Goal: Transaction & Acquisition: Purchase product/service

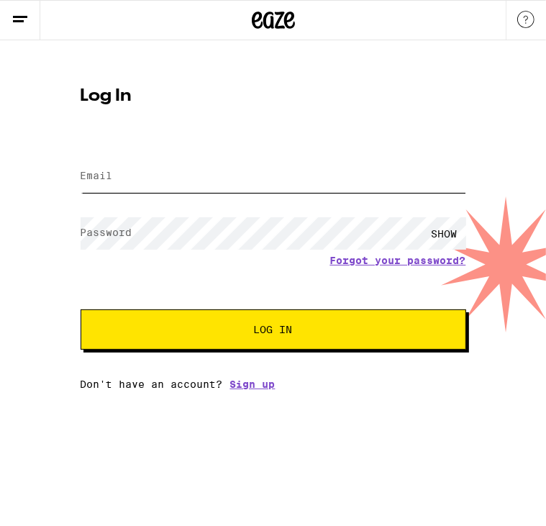
type input "[EMAIL_ADDRESS][DOMAIN_NAME]"
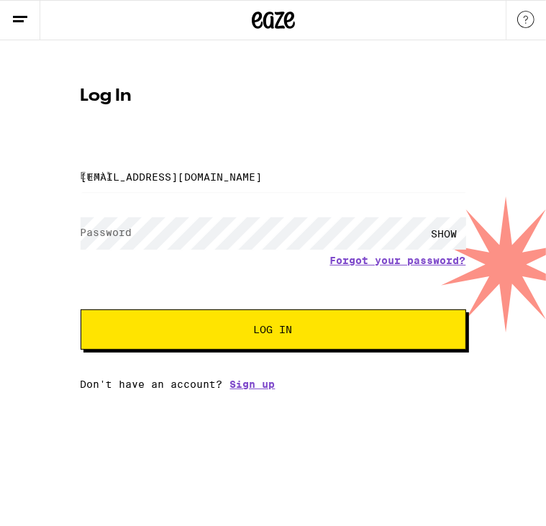
click at [164, 344] on button "Log In" at bounding box center [273, 329] width 385 height 40
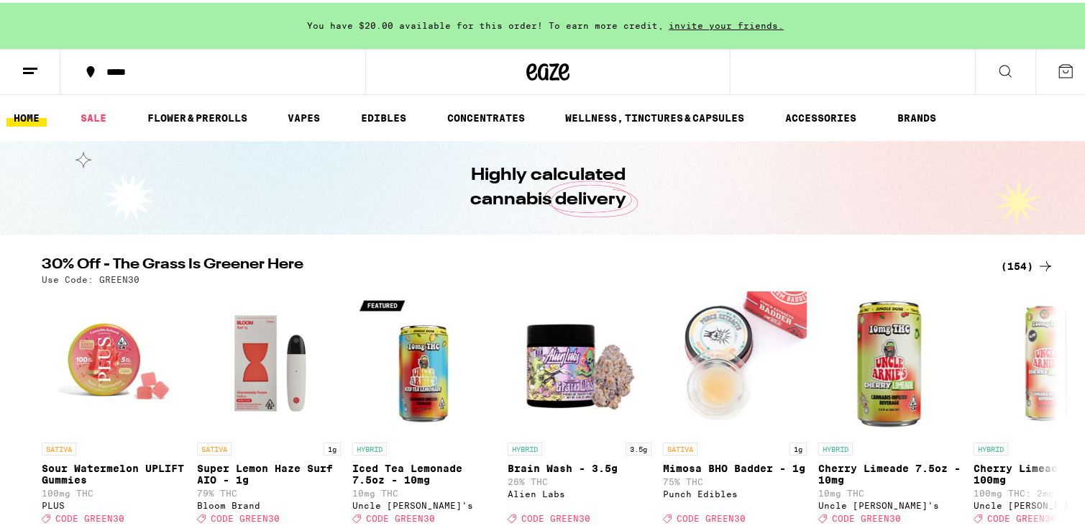
click at [152, 64] on div "*****" at bounding box center [220, 69] width 242 height 10
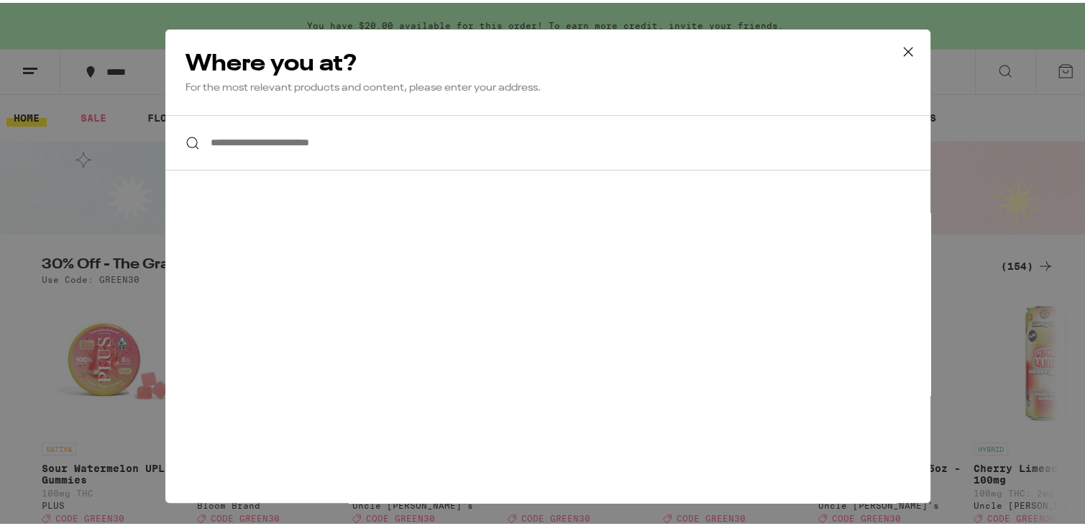
click at [341, 166] on input "**********" at bounding box center [547, 139] width 765 height 55
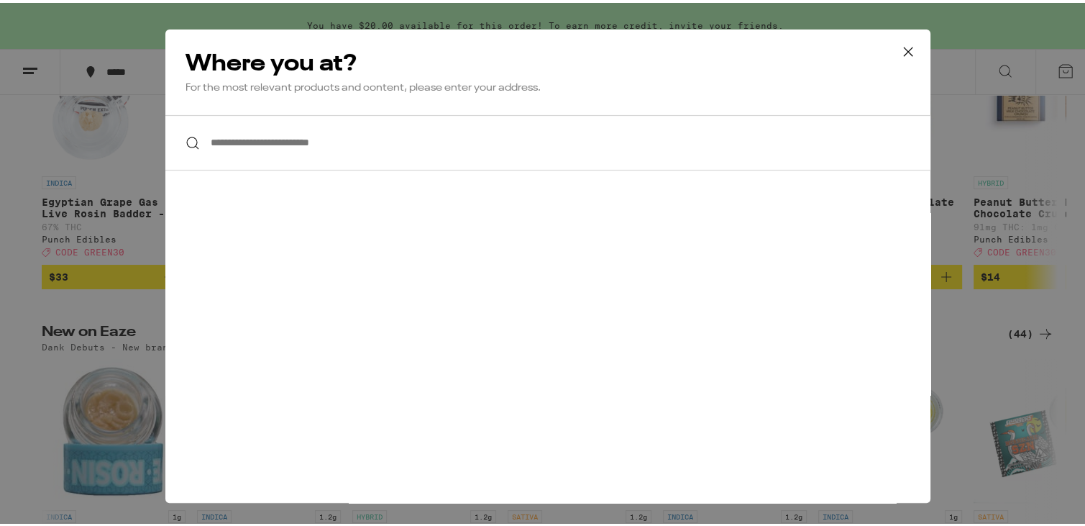
scroll to position [459, 0]
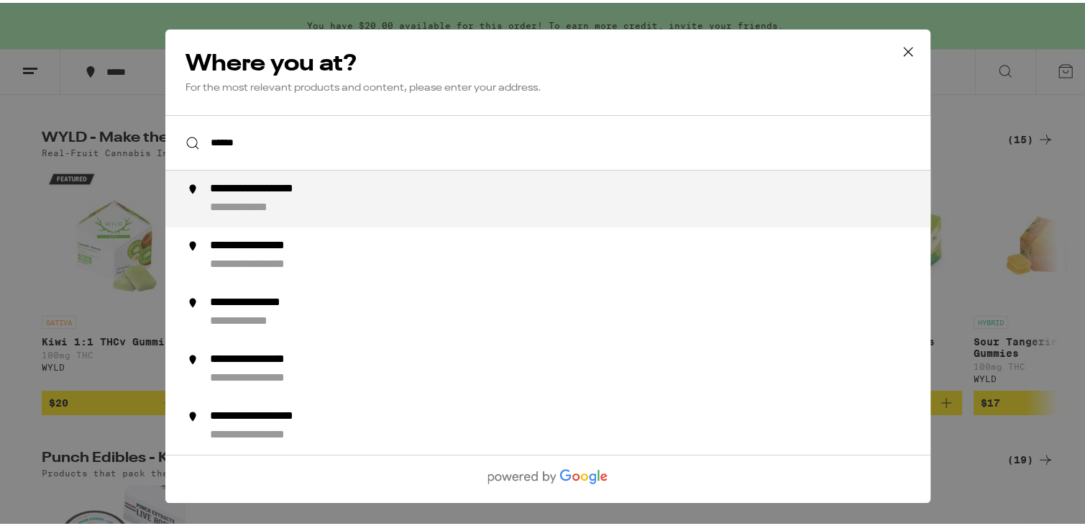
click at [319, 202] on div "**********" at bounding box center [576, 196] width 733 height 34
type input "**********"
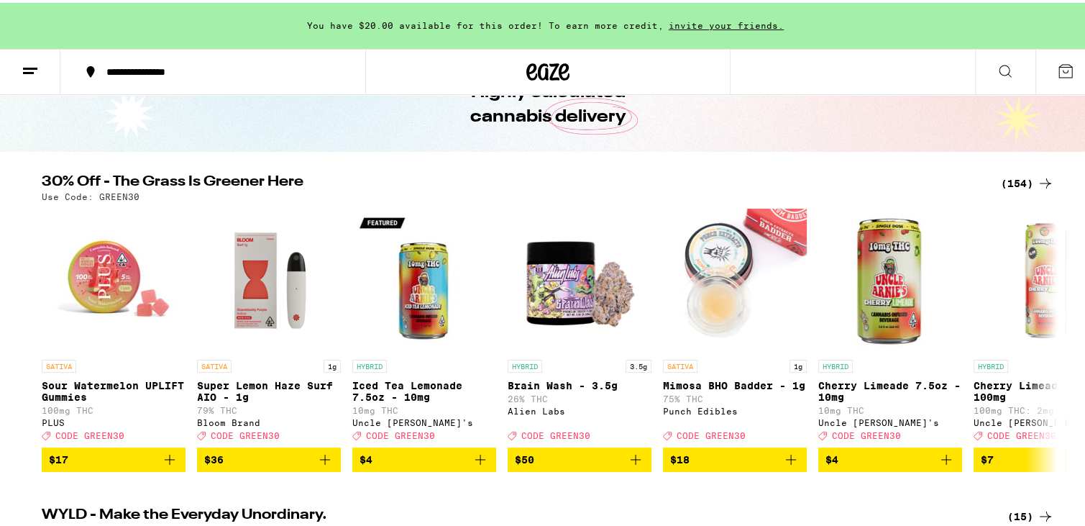
scroll to position [82, 0]
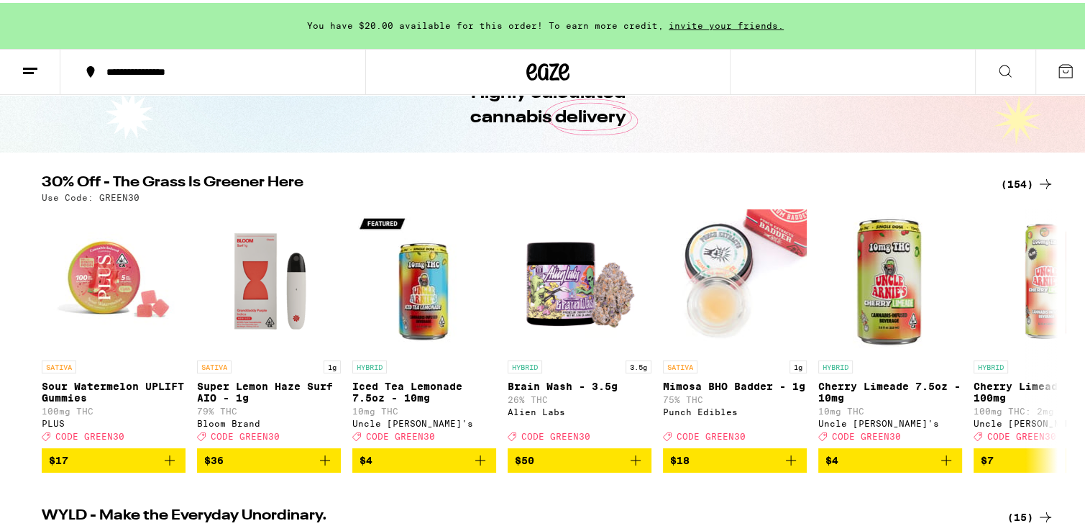
click at [545, 180] on div "(154)" at bounding box center [1027, 181] width 53 height 17
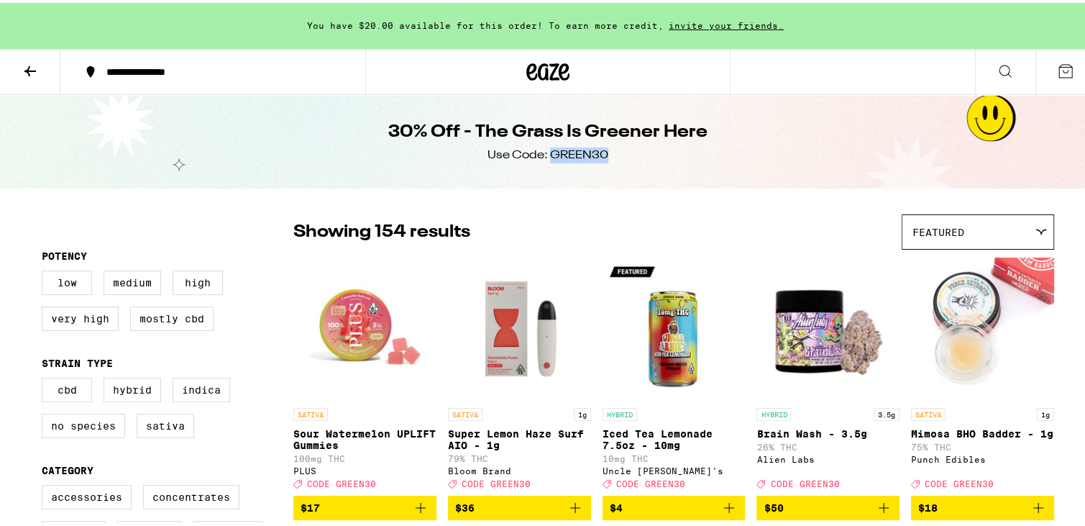
drag, startPoint x: 612, startPoint y: 157, endPoint x: 548, endPoint y: 157, distance: 64.0
click at [545, 157] on div "30% Off - The Grass Is Greener Here Use Code: GREEN30" at bounding box center [548, 138] width 552 height 93
copy div "GREEN30"
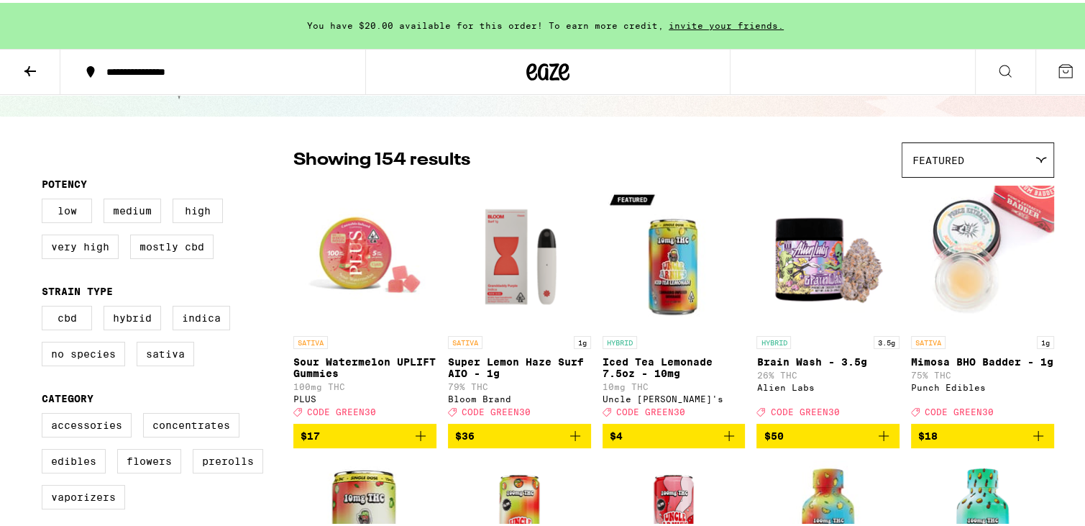
scroll to position [86, 0]
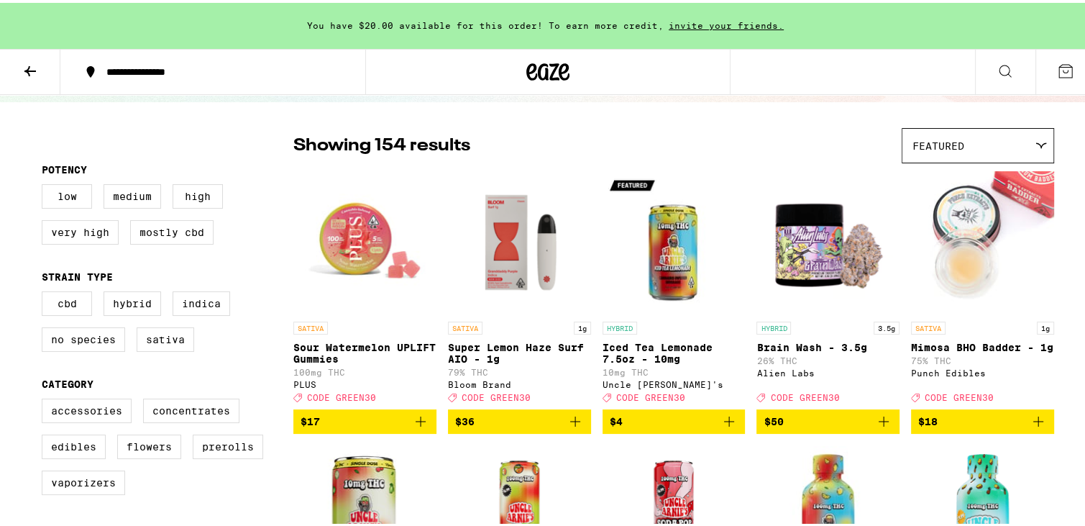
click at [545, 143] on div "Featured" at bounding box center [977, 143] width 151 height 34
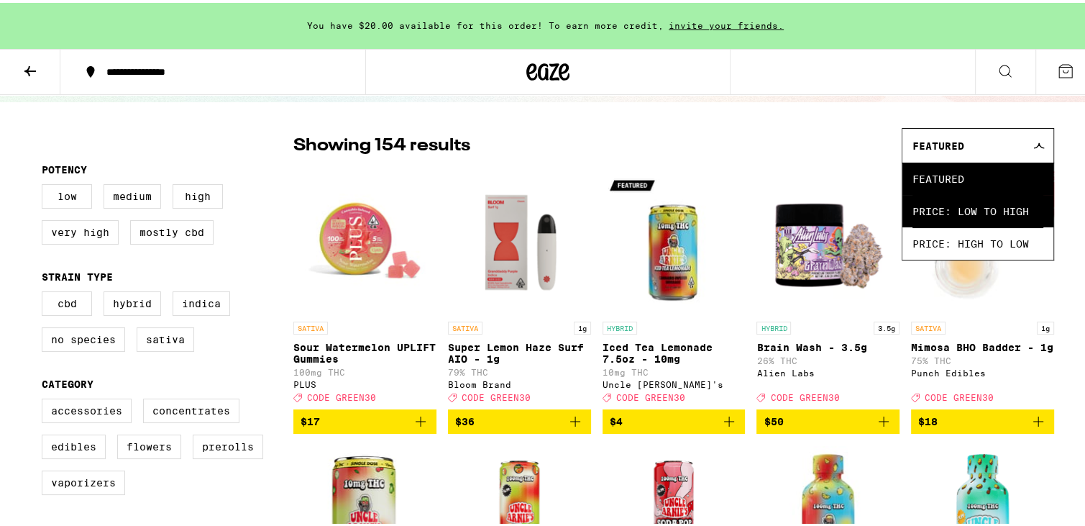
click at [545, 203] on span "Price: Low to High" at bounding box center [977, 208] width 131 height 32
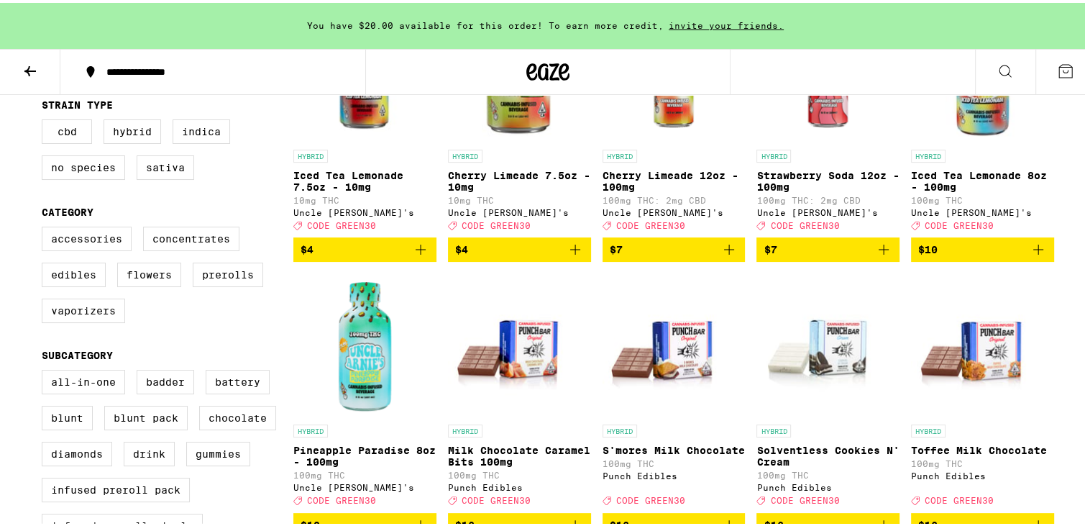
scroll to position [161, 0]
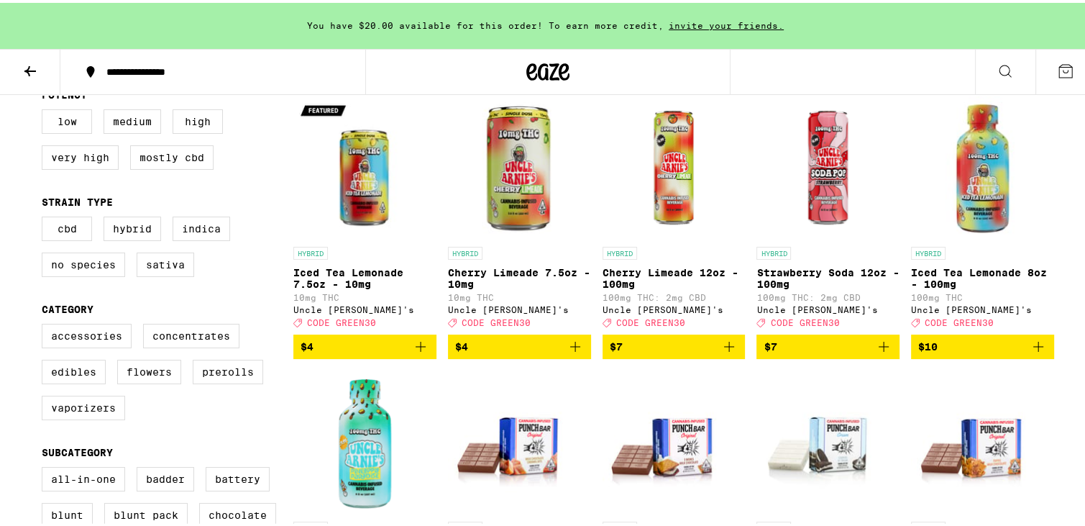
click at [545, 349] on icon "Add to bag" at bounding box center [728, 343] width 17 height 17
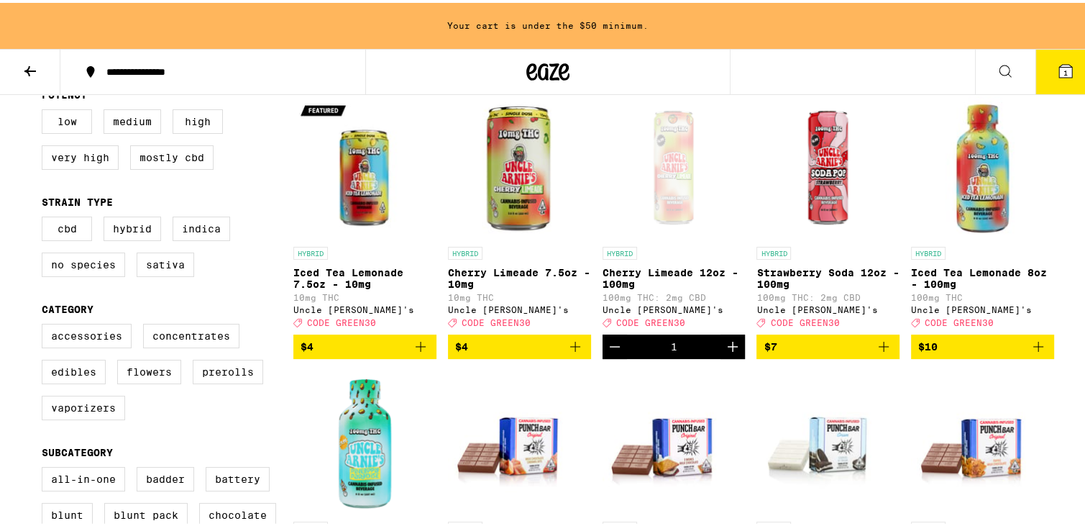
click at [545, 348] on icon "Add to bag" at bounding box center [1038, 343] width 17 height 17
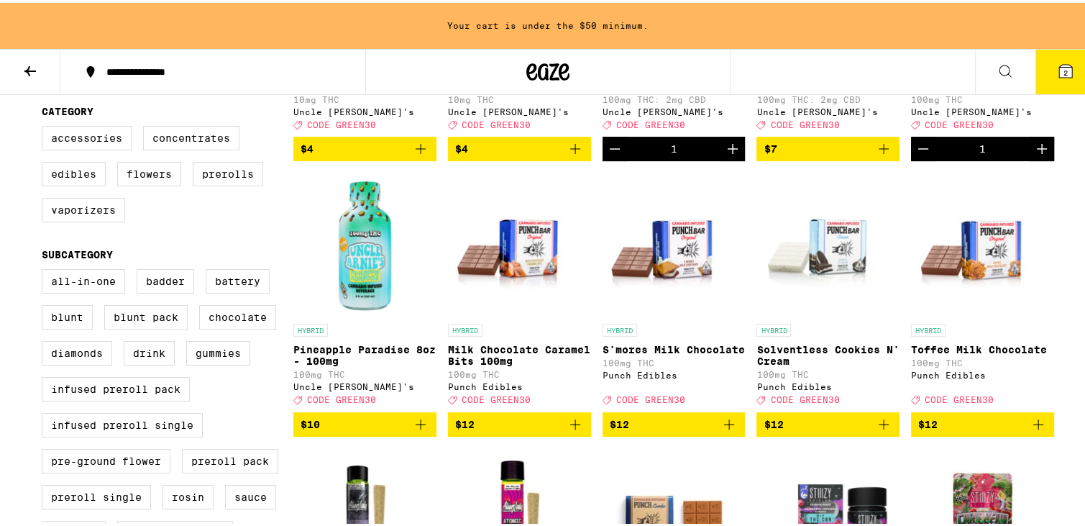
scroll to position [358, 0]
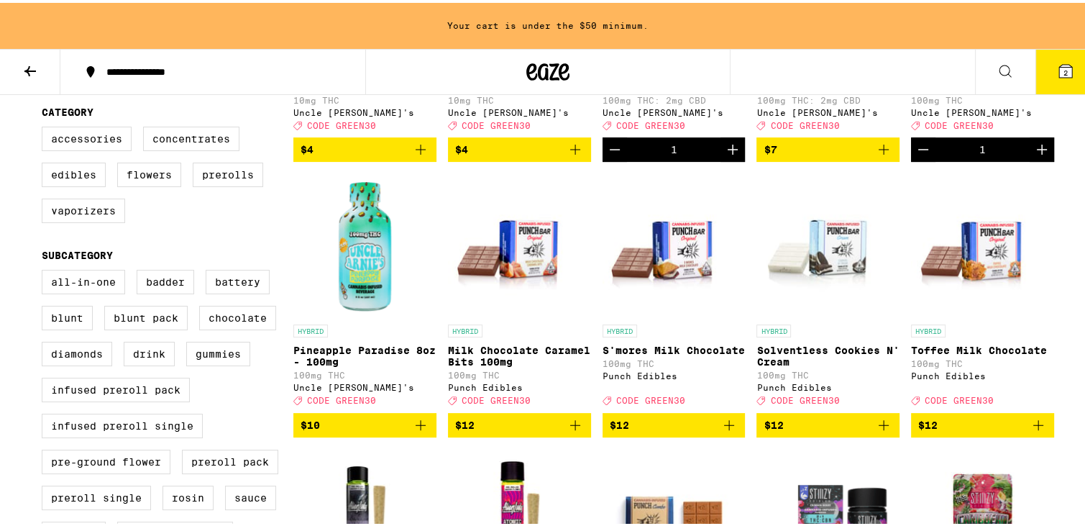
click at [414, 431] on icon "Add to bag" at bounding box center [420, 421] width 17 height 17
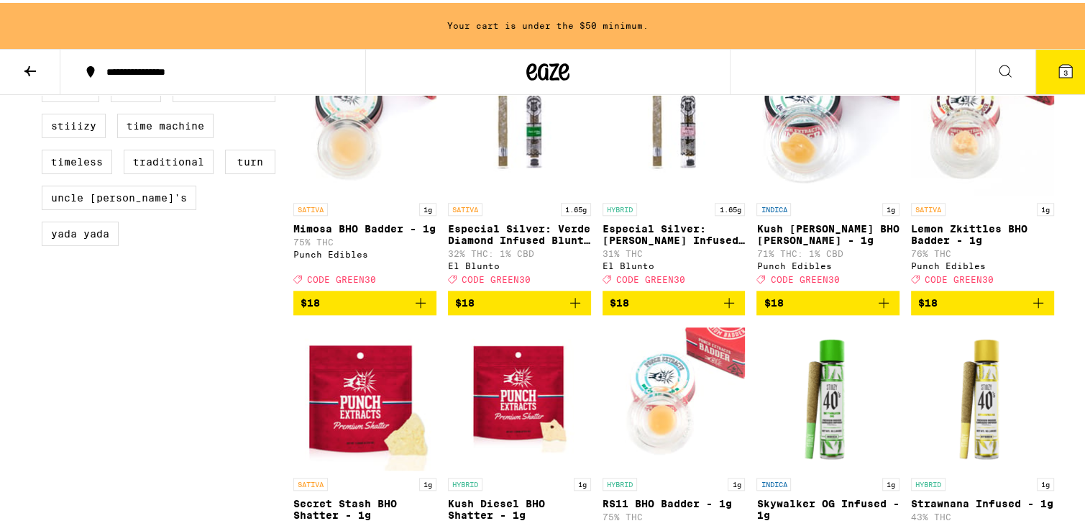
scroll to position [1306, 0]
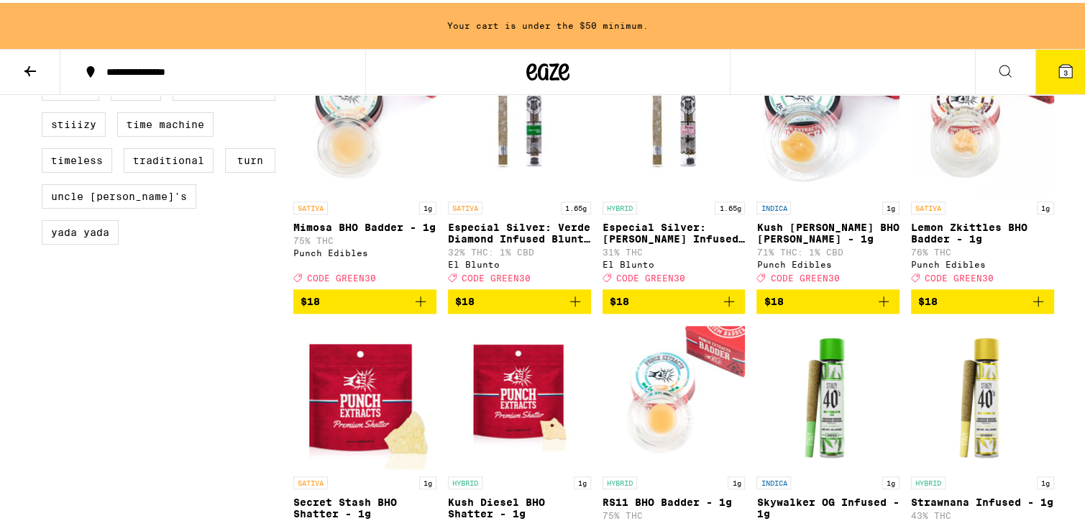
click at [545, 307] on icon "Add to bag" at bounding box center [1038, 298] width 17 height 17
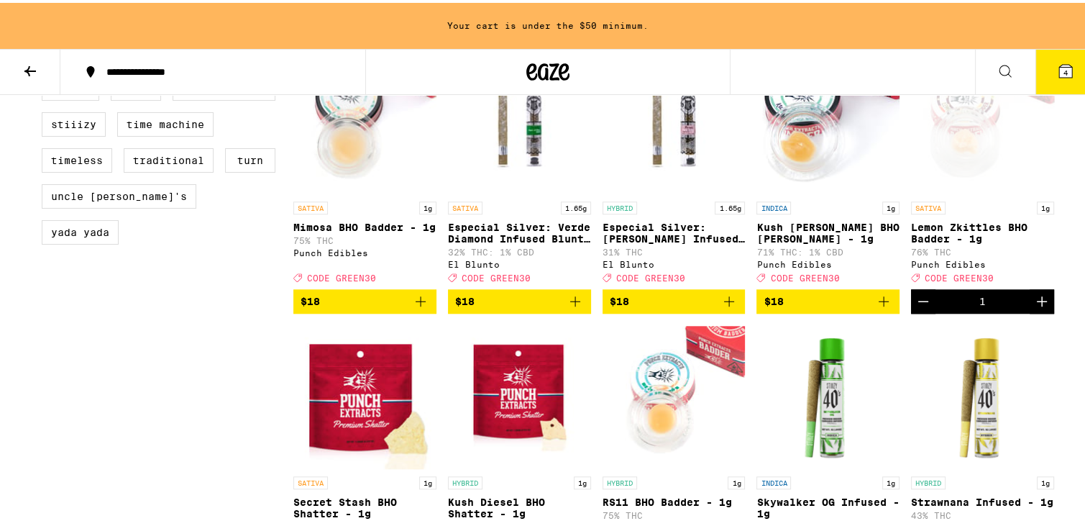
click at [417, 307] on icon "Add to bag" at bounding box center [420, 298] width 17 height 17
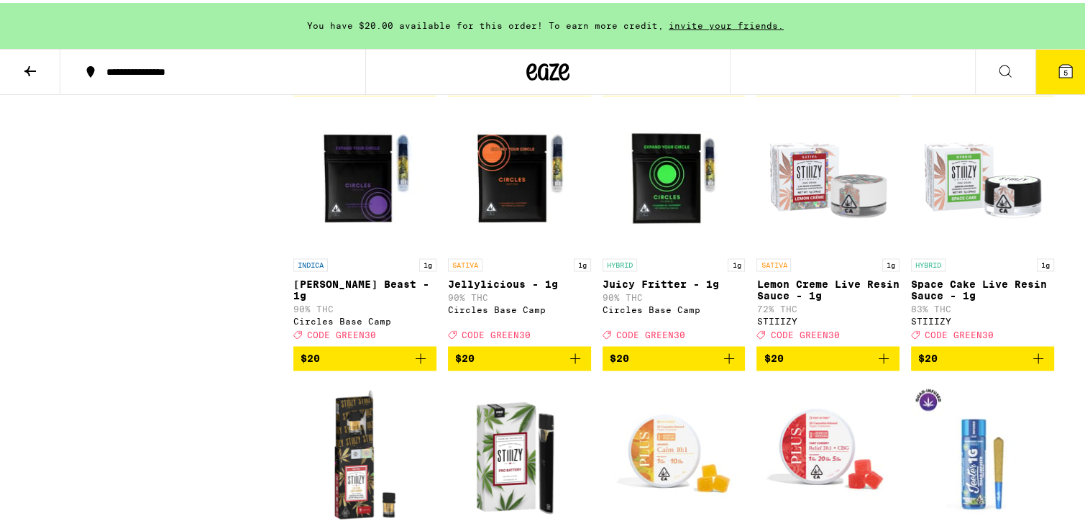
scroll to position [2419, 0]
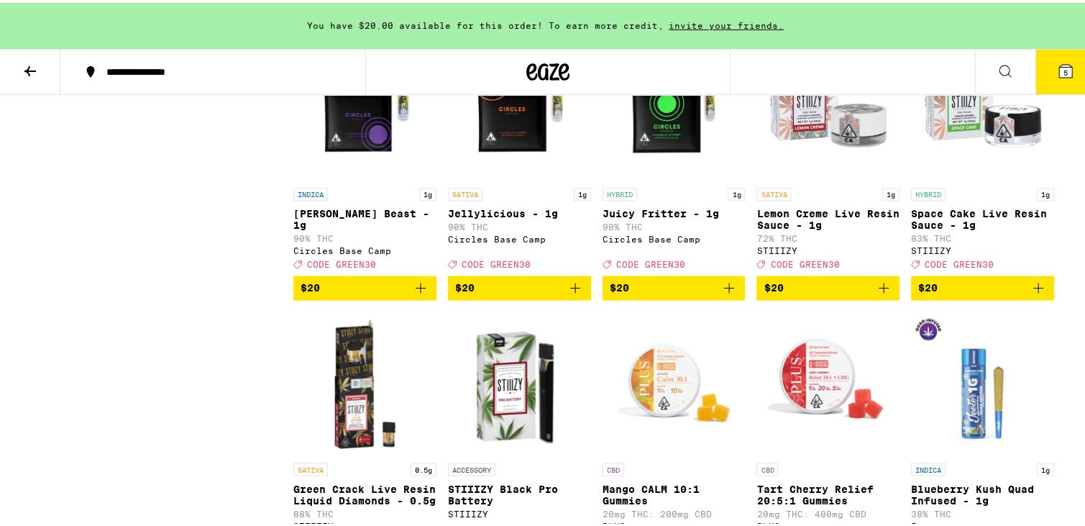
click at [545, 297] on button "$20" at bounding box center [982, 285] width 143 height 24
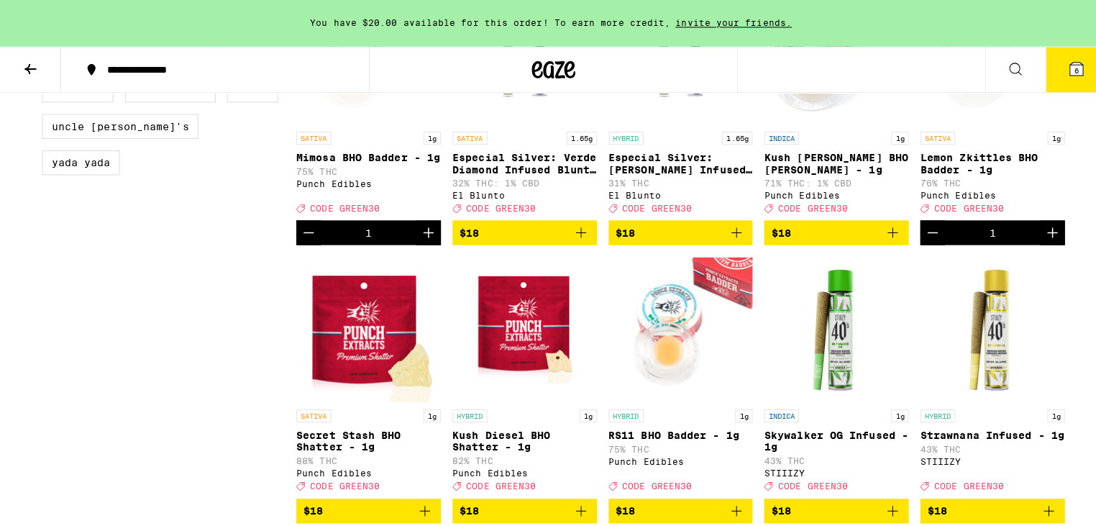
scroll to position [1199, 0]
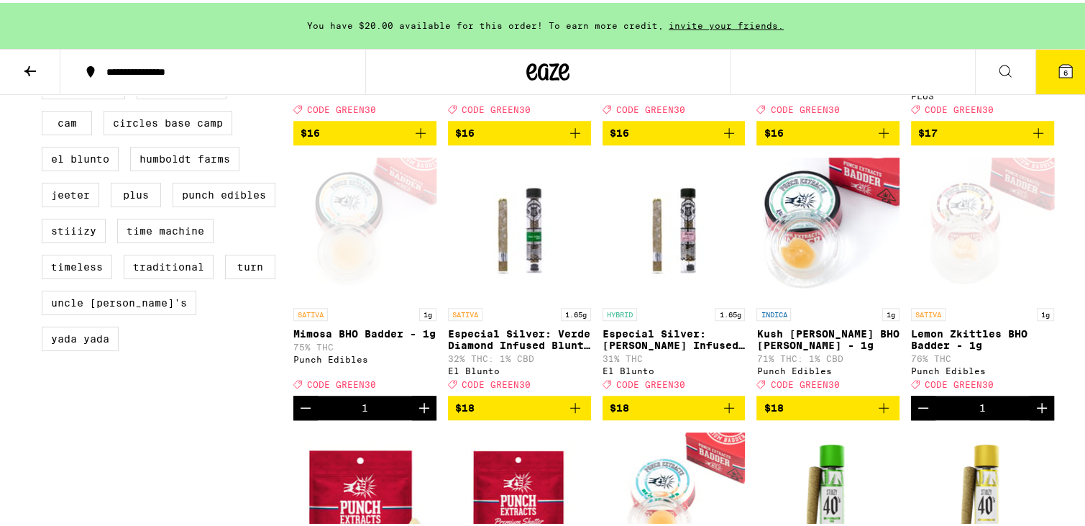
click at [545, 78] on button "6" at bounding box center [1065, 69] width 60 height 45
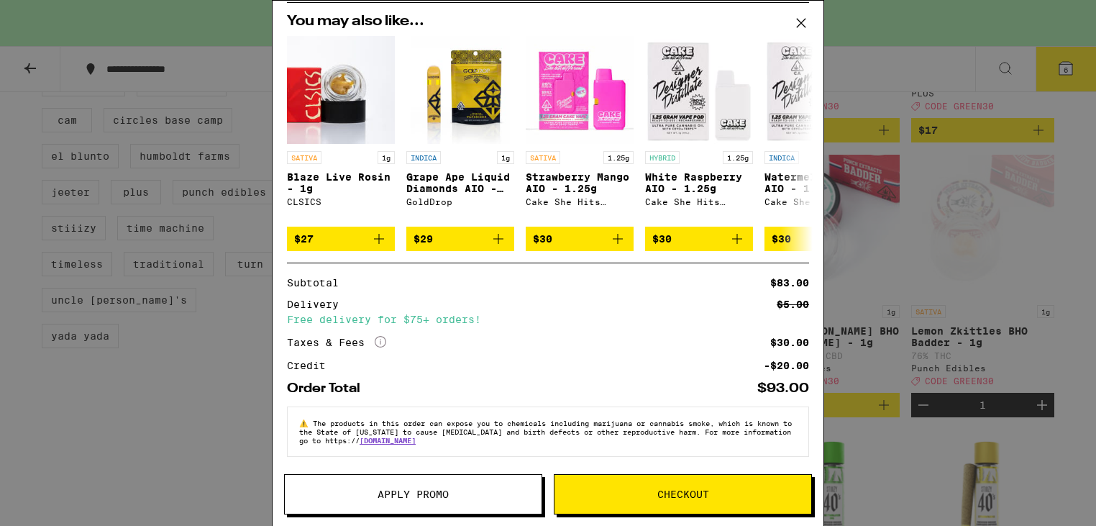
scroll to position [413, 0]
click at [403, 494] on span "Apply Promo" at bounding box center [412, 494] width 71 height 10
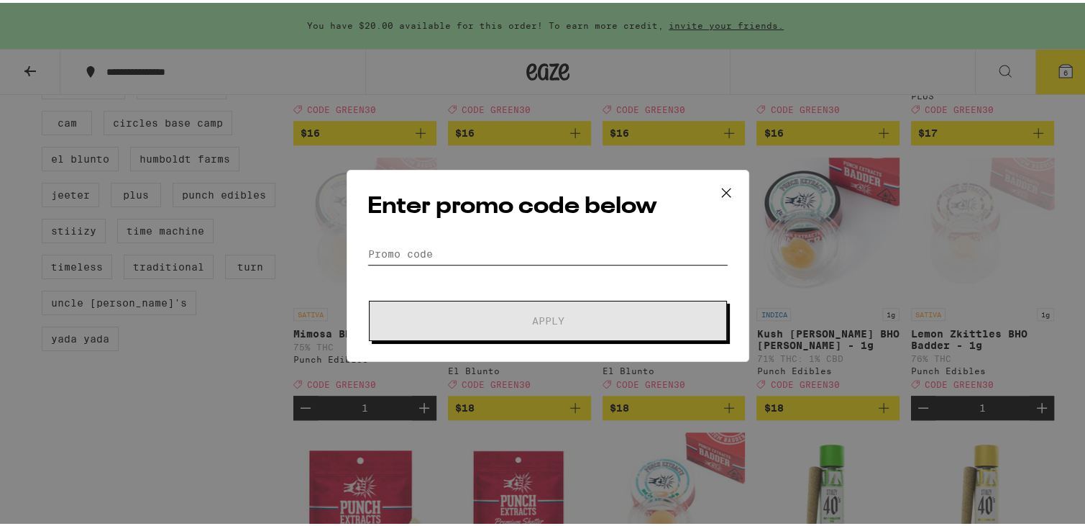
click at [459, 255] on input "Promo Code" at bounding box center [547, 251] width 361 height 22
paste input "GREEN30"
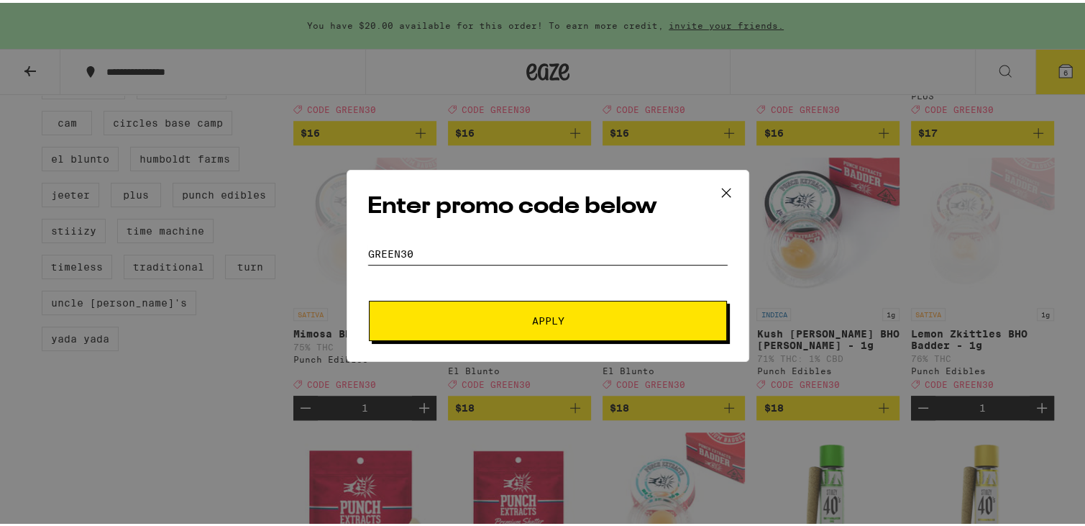
type input "GREEN30"
click at [458, 304] on button "Apply" at bounding box center [548, 318] width 358 height 40
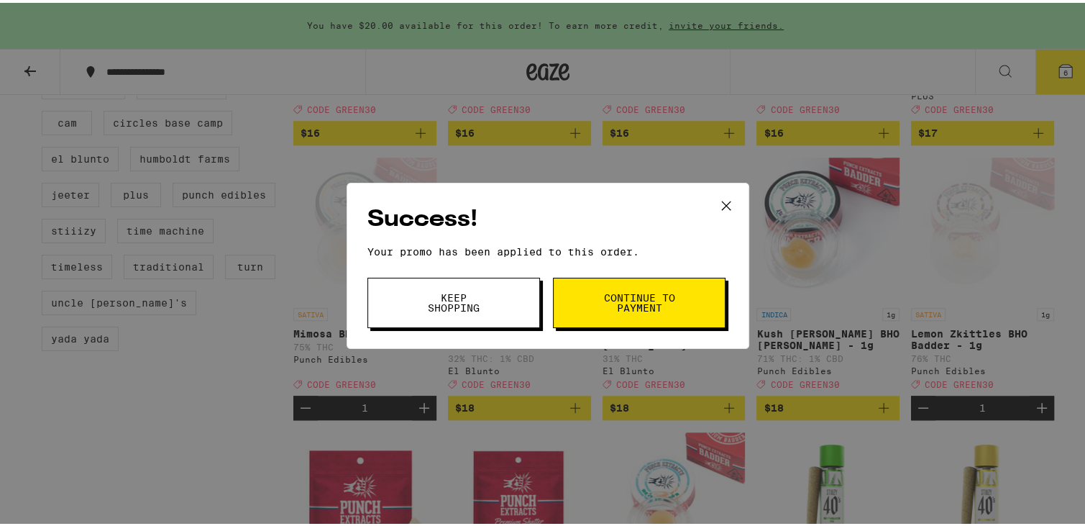
click at [477, 304] on span "Keep Shopping" at bounding box center [453, 300] width 73 height 20
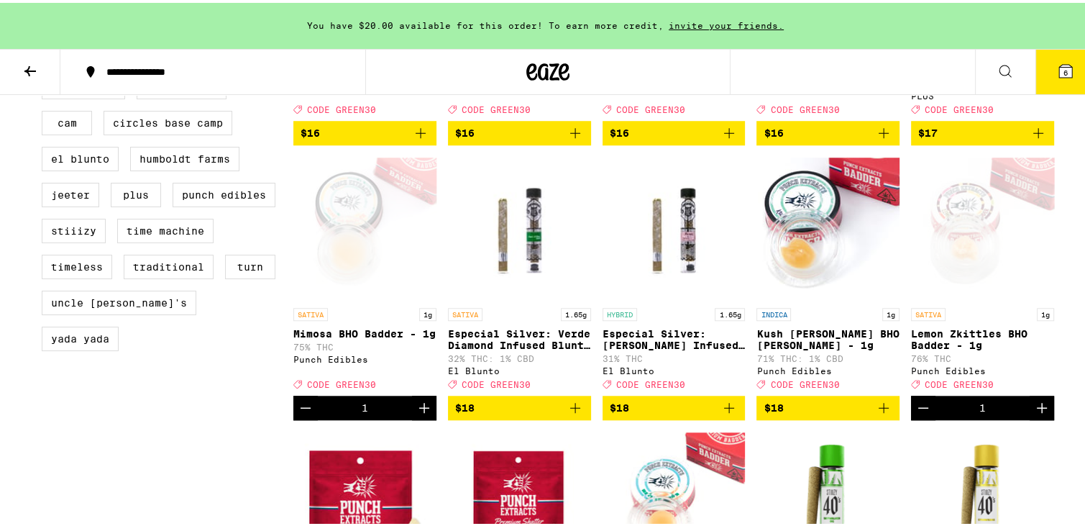
drag, startPoint x: 1015, startPoint y: 65, endPoint x: 1057, endPoint y: 70, distance: 42.0
click at [545, 70] on div "6" at bounding box center [1035, 69] width 121 height 46
click at [545, 70] on icon at bounding box center [1065, 68] width 13 height 13
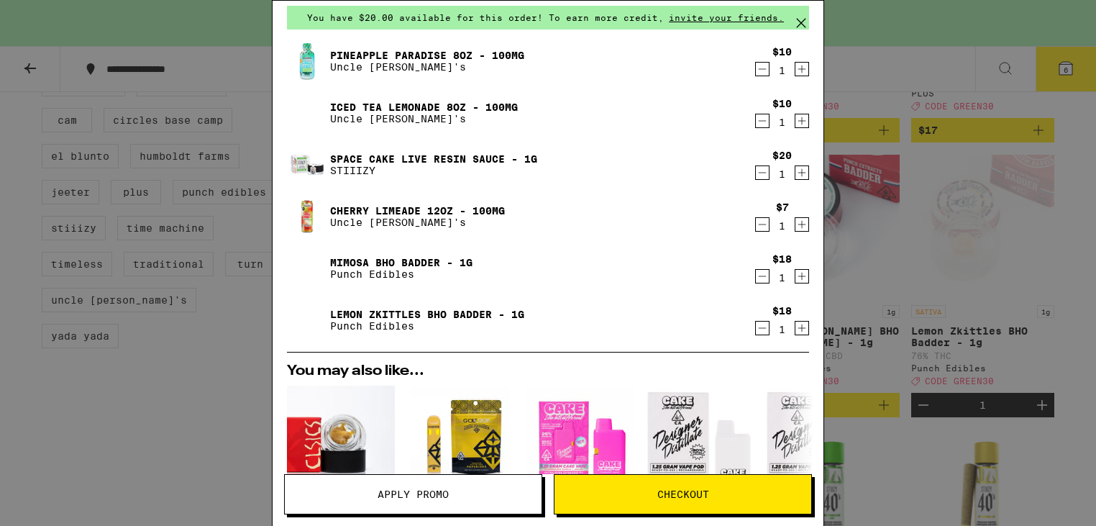
scroll to position [55, 0]
click at [545, 221] on icon "Decrement" at bounding box center [762, 224] width 13 height 17
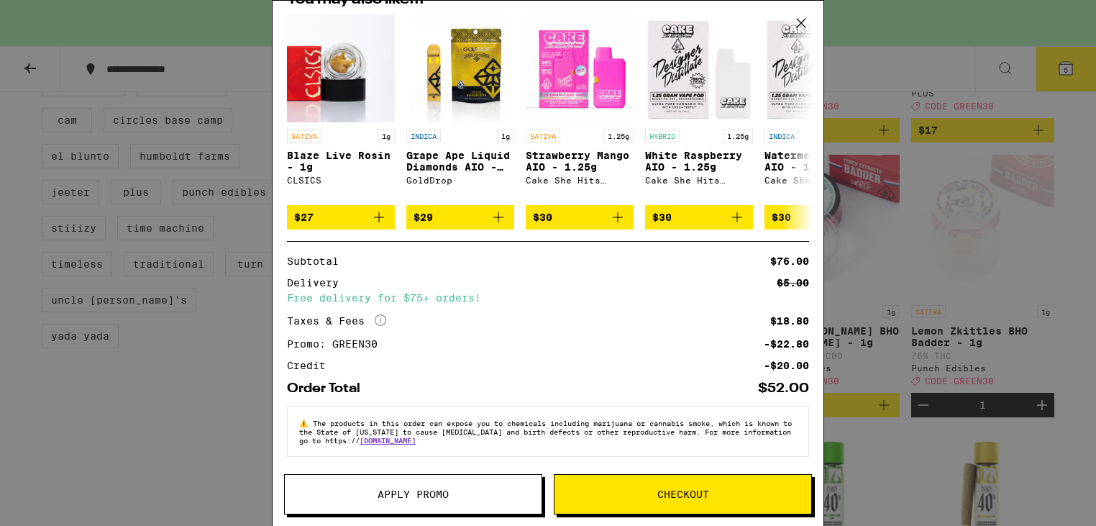
scroll to position [0, 0]
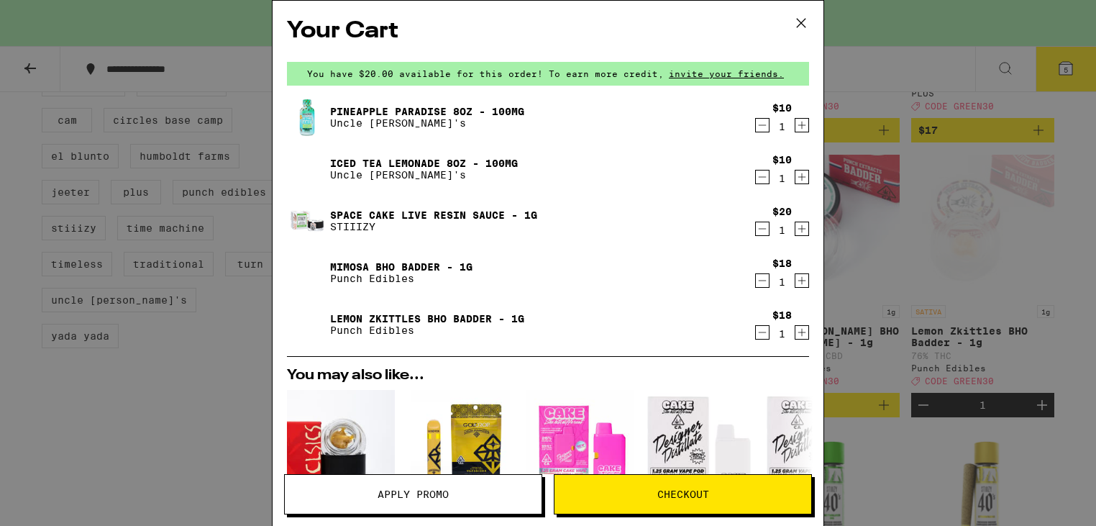
click at [545, 118] on icon "Increment" at bounding box center [801, 124] width 13 height 17
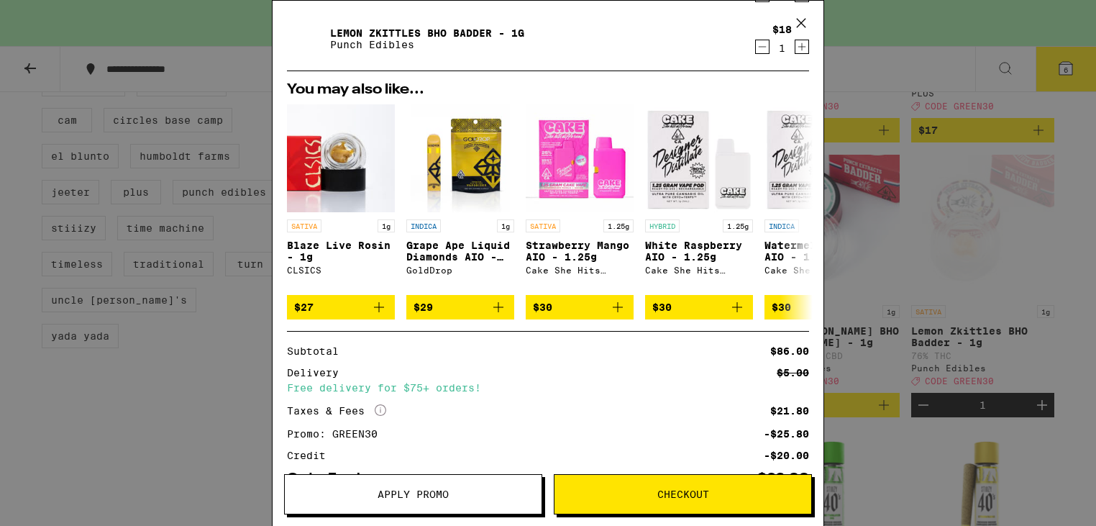
scroll to position [383, 0]
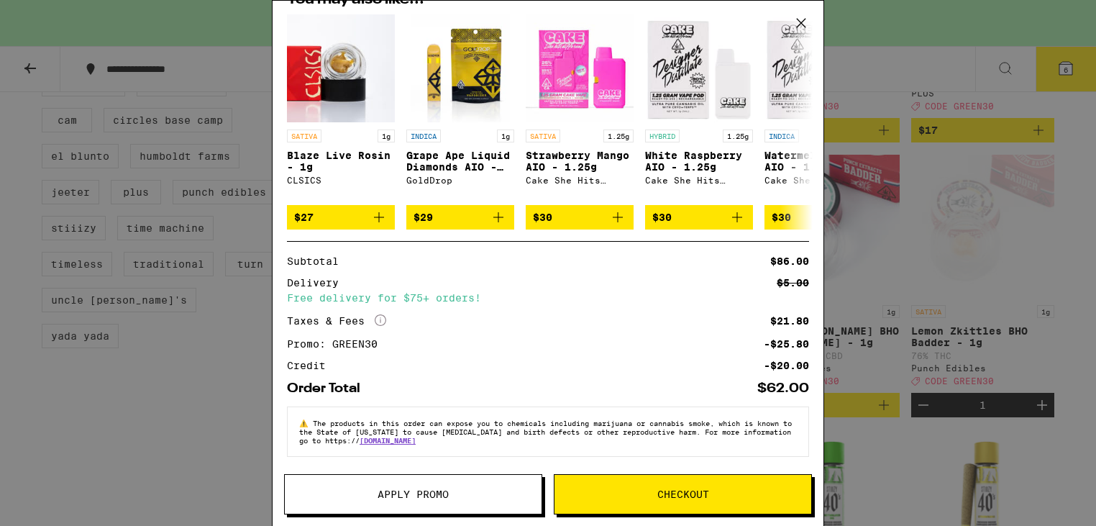
click at [545, 490] on span "Checkout" at bounding box center [682, 494] width 257 height 10
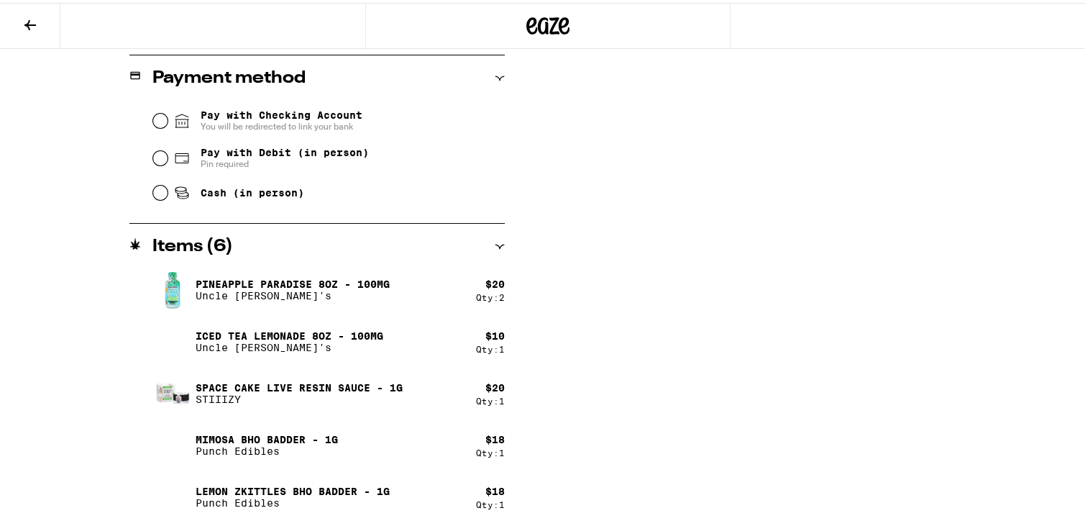
scroll to position [611, 0]
click at [283, 203] on div "Cash (in person)" at bounding box center [329, 191] width 352 height 32
click at [279, 196] on span "Cash (in person)" at bounding box center [253, 191] width 104 height 12
click at [168, 197] on input "Cash (in person)" at bounding box center [160, 190] width 14 height 14
radio input "true"
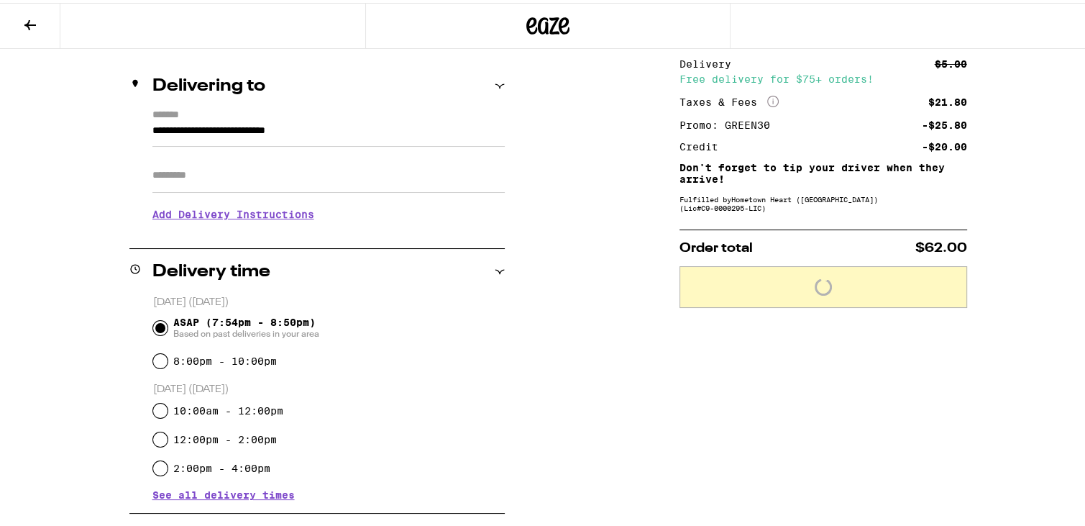
scroll to position [153, 0]
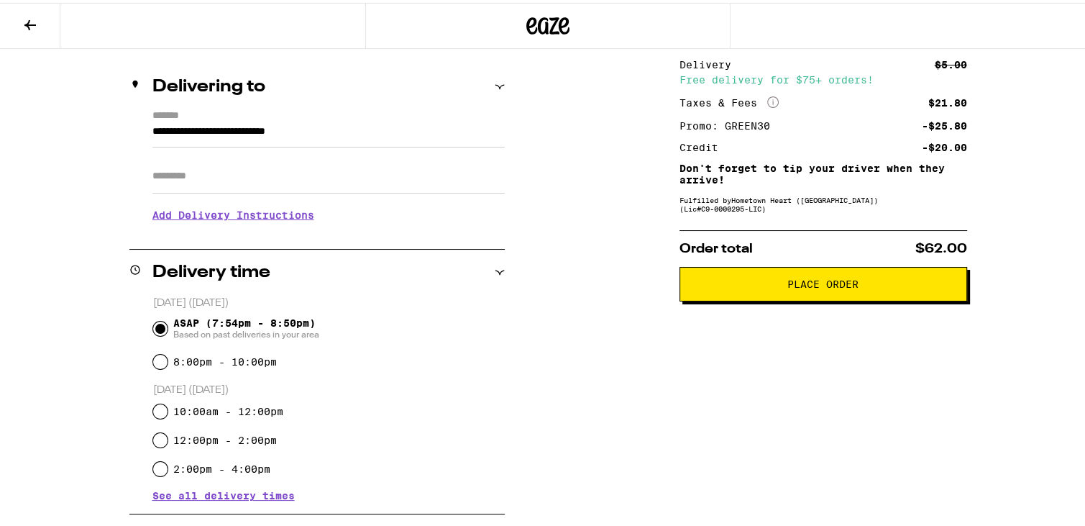
click at [545, 280] on span "Place Order" at bounding box center [823, 281] width 263 height 10
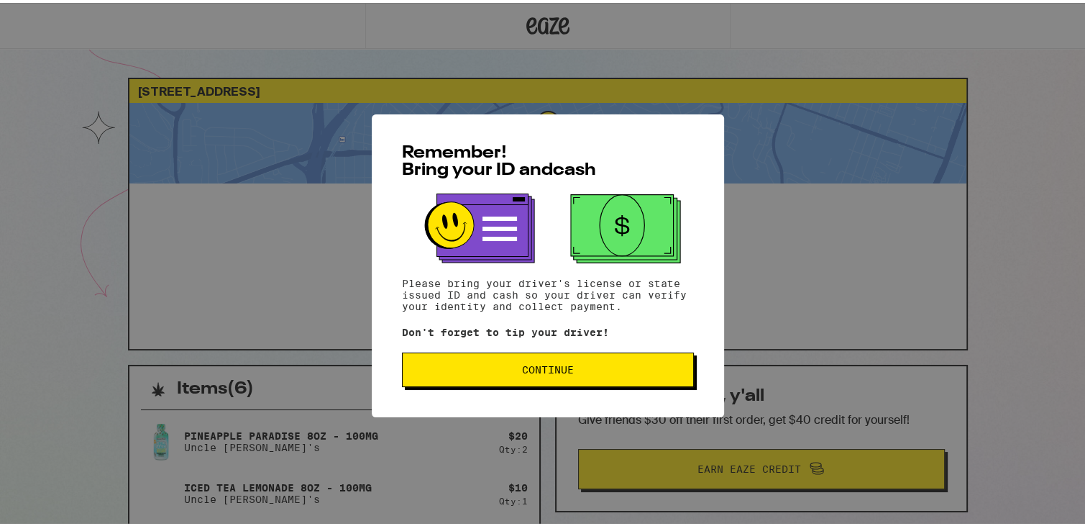
click at [545, 360] on button "Continue" at bounding box center [548, 366] width 292 height 35
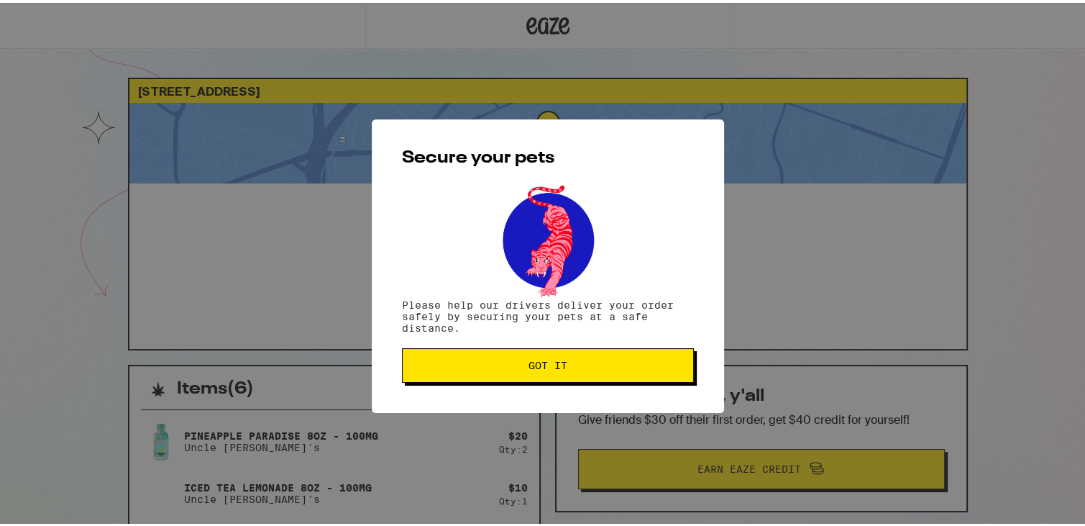
click at [545, 360] on span "Got it" at bounding box center [547, 362] width 39 height 10
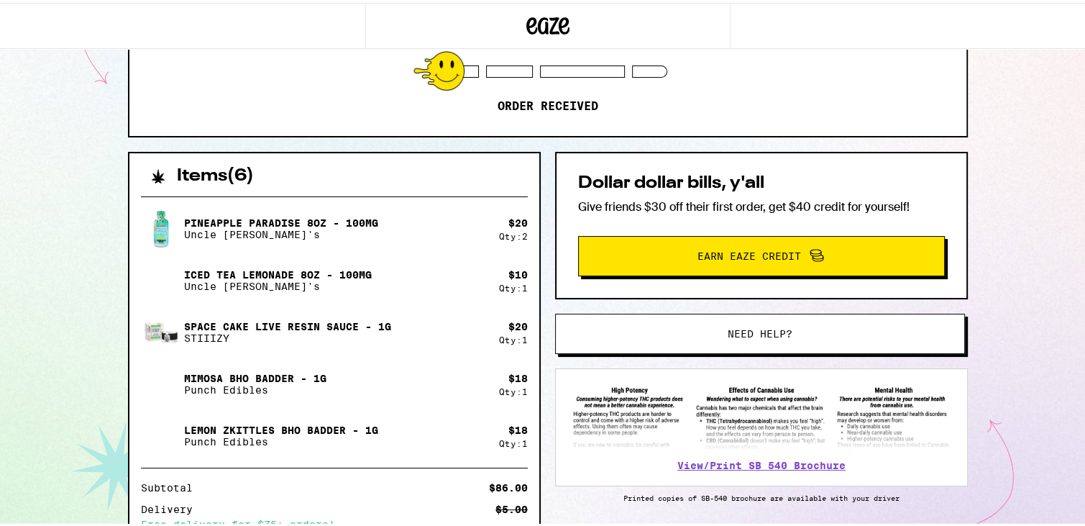
scroll to position [218, 0]
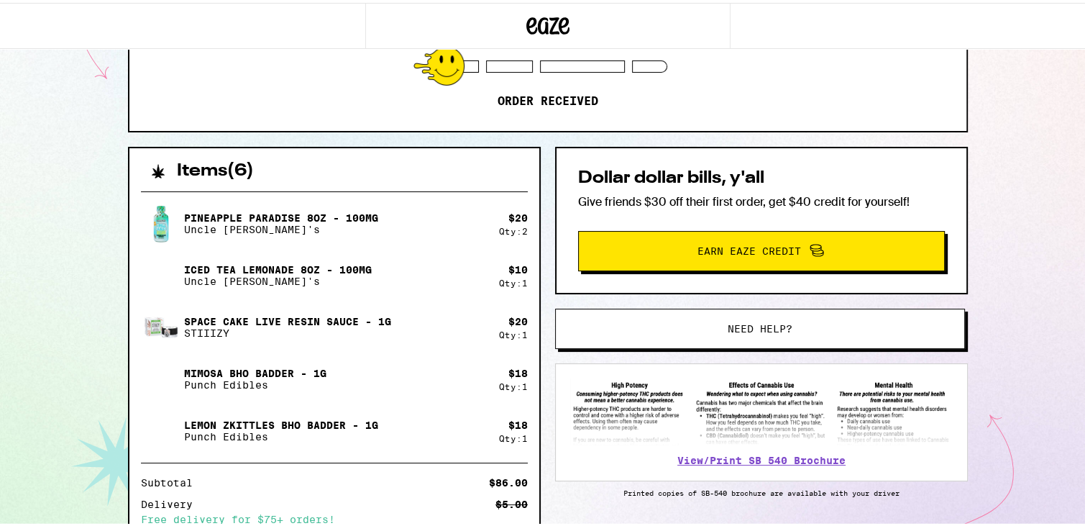
click at [36, 137] on div "[STREET_ADDRESS] 7:56pm - 8:52pm This ETA will become more accurate once your d…" at bounding box center [548, 242] width 1096 height 920
